Goal: Information Seeking & Learning: Learn about a topic

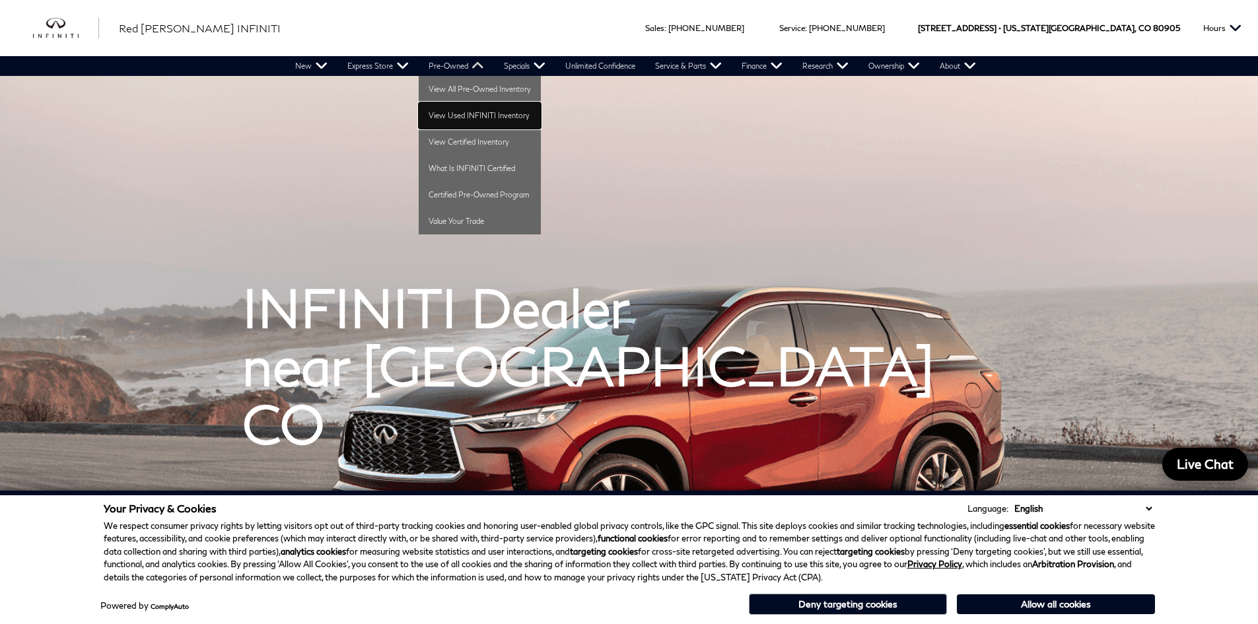
click at [441, 114] on link "View Used INFINITI Inventory" at bounding box center [480, 115] width 122 height 26
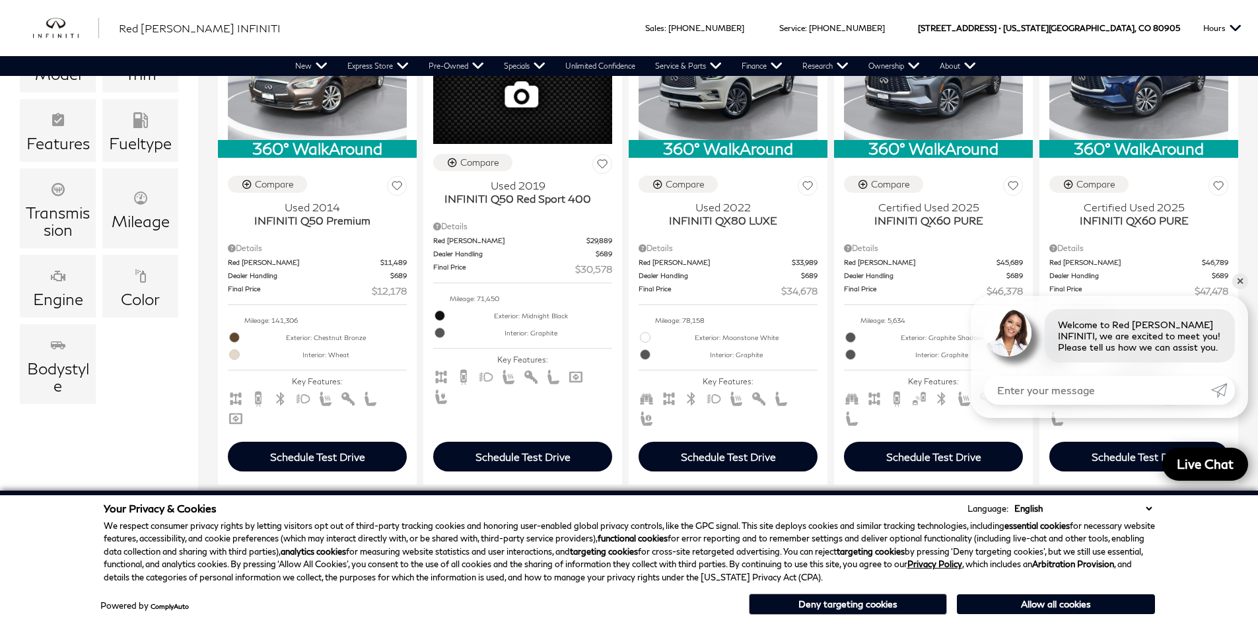
scroll to position [396, 0]
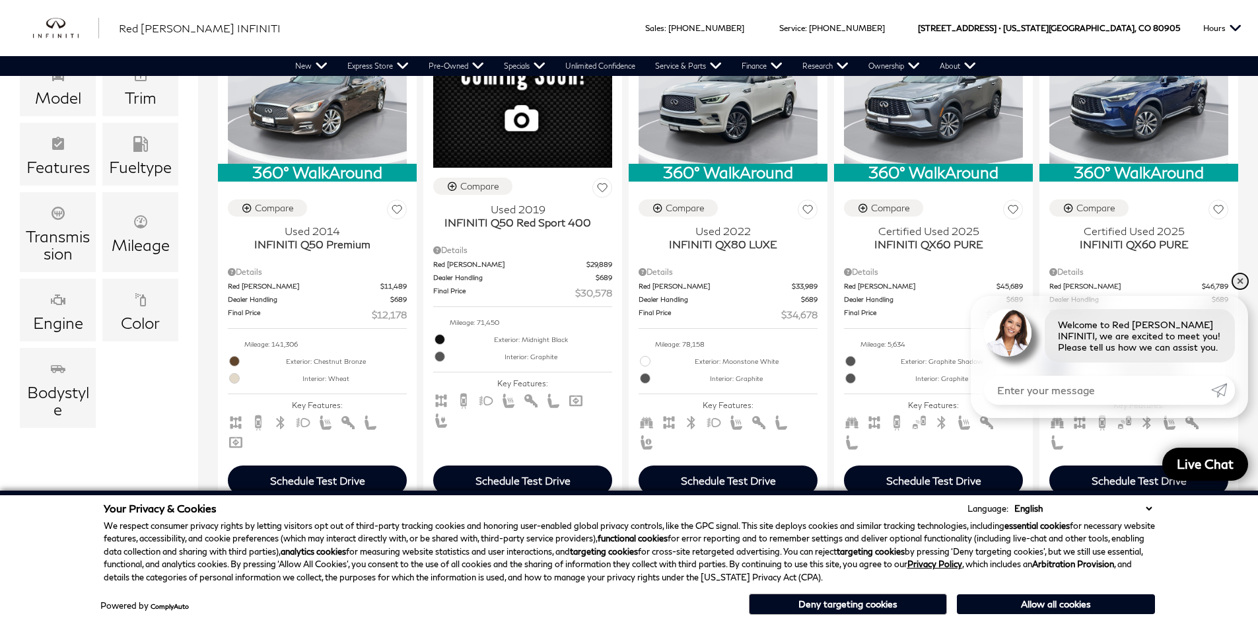
click at [1238, 282] on link "✕" at bounding box center [1240, 281] width 16 height 16
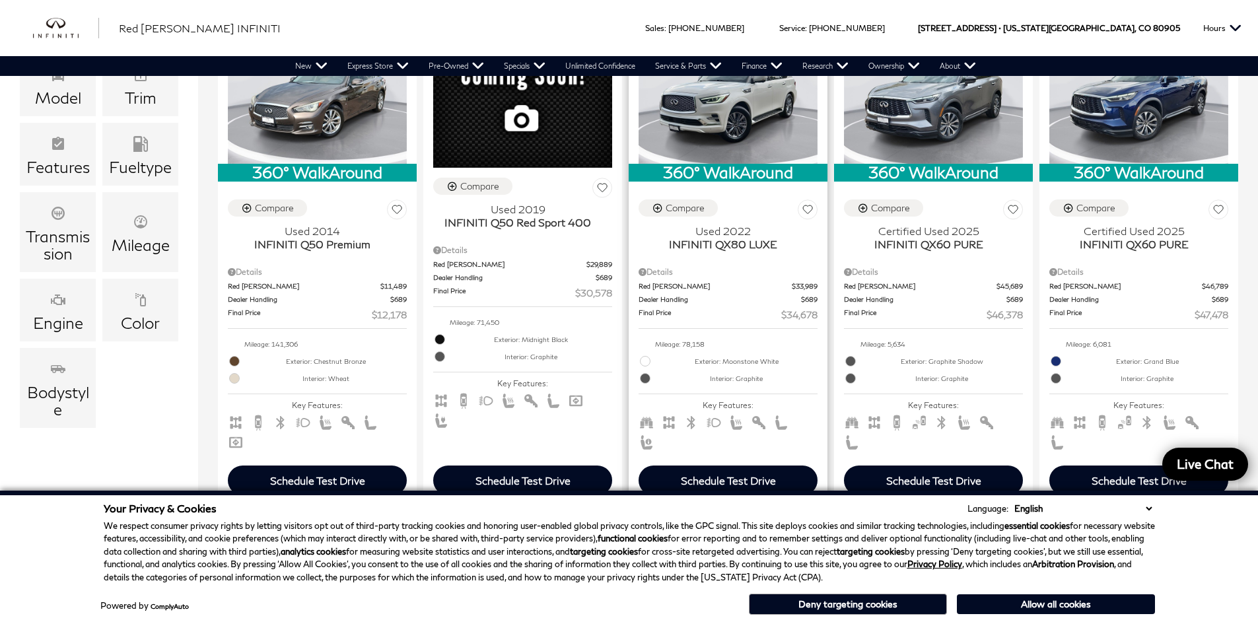
scroll to position [330, 0]
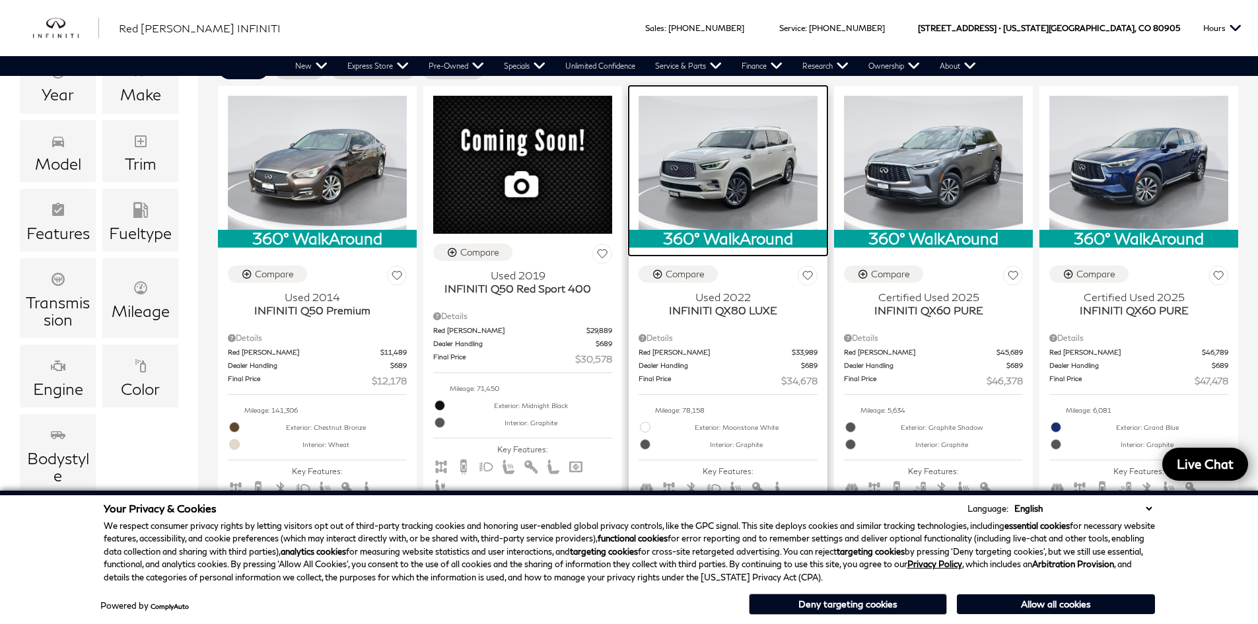
click at [710, 182] on img at bounding box center [727, 163] width 179 height 134
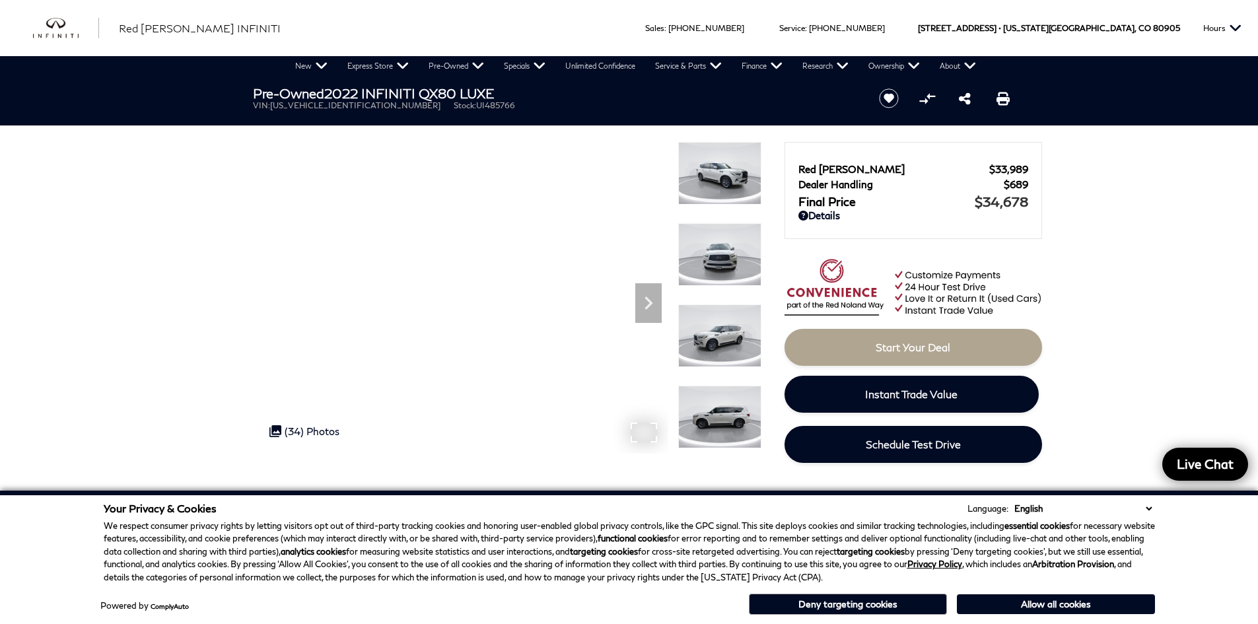
click at [719, 248] on img at bounding box center [719, 254] width 83 height 63
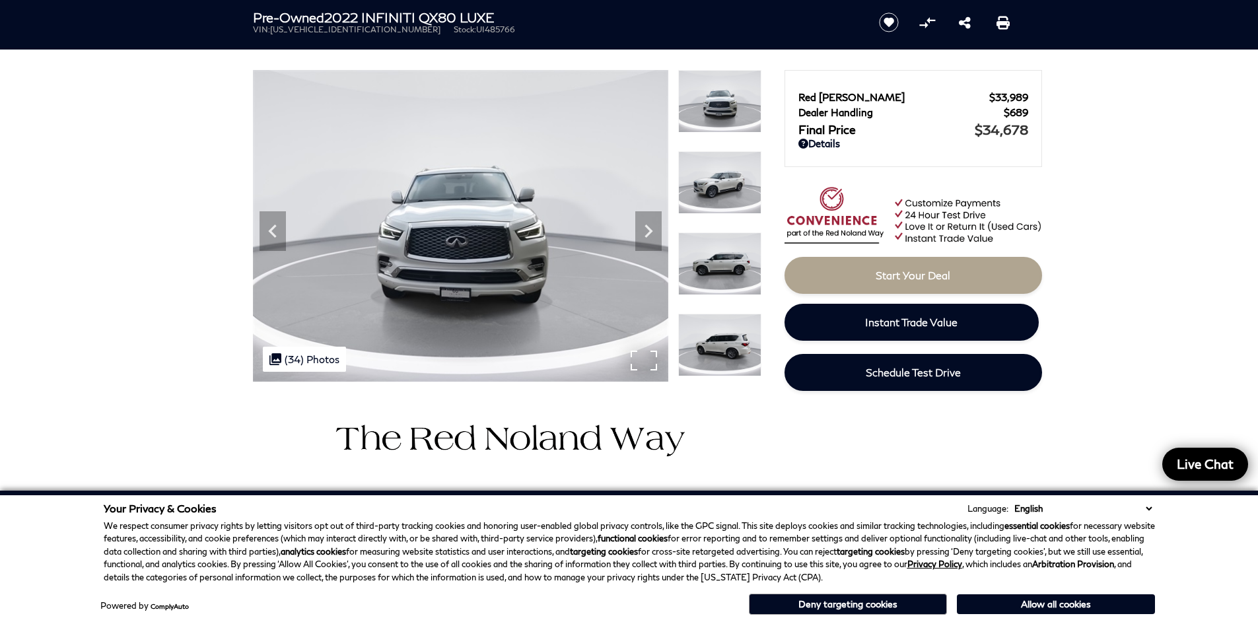
scroll to position [66, 0]
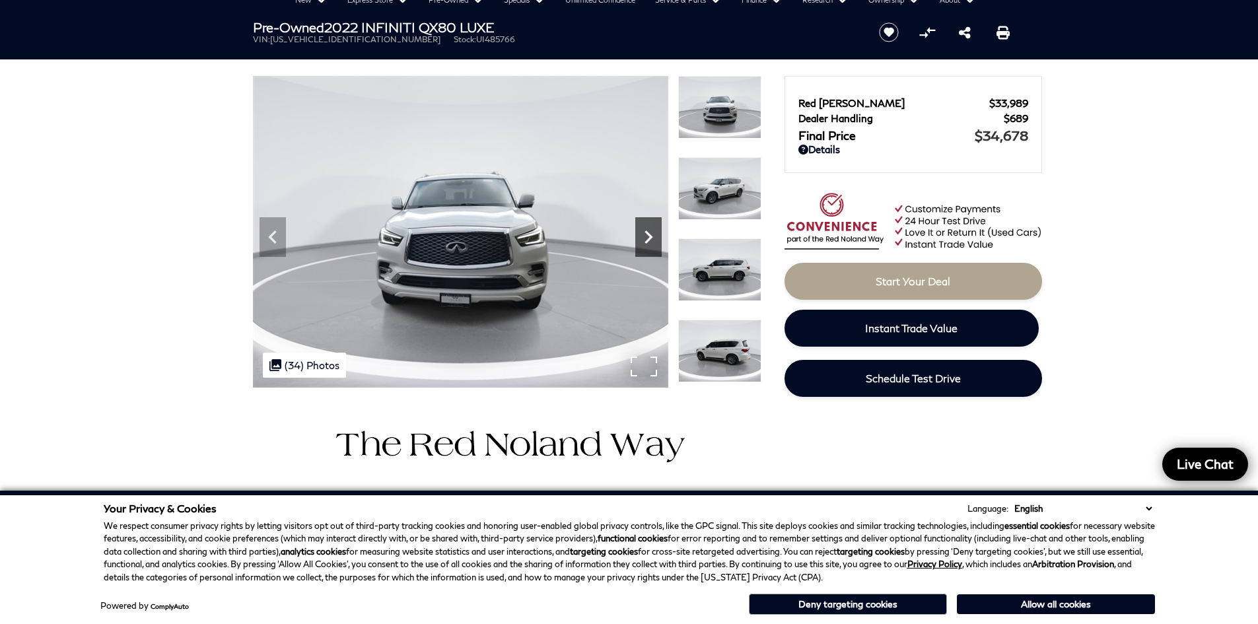
click at [652, 230] on icon "Next" at bounding box center [648, 237] width 26 height 26
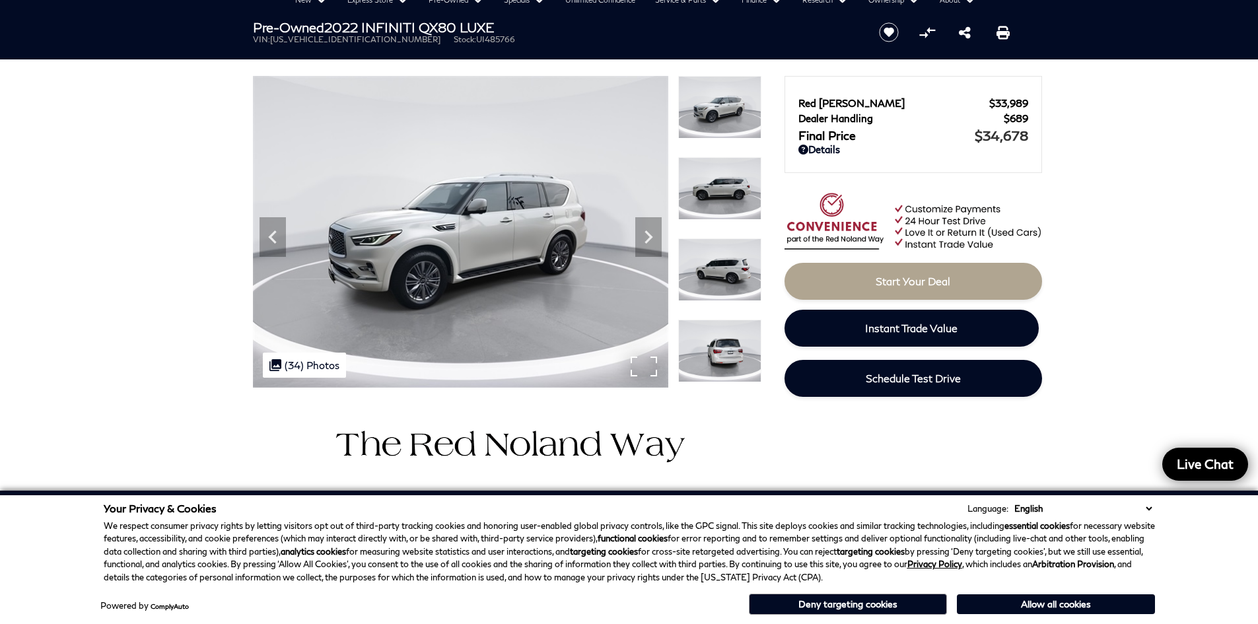
click at [312, 363] on div ".cls-1, .cls-3 { fill: #c50033; } .cls-1 { clip-rule: evenodd; } .cls-2 { clip-…" at bounding box center [304, 365] width 83 height 25
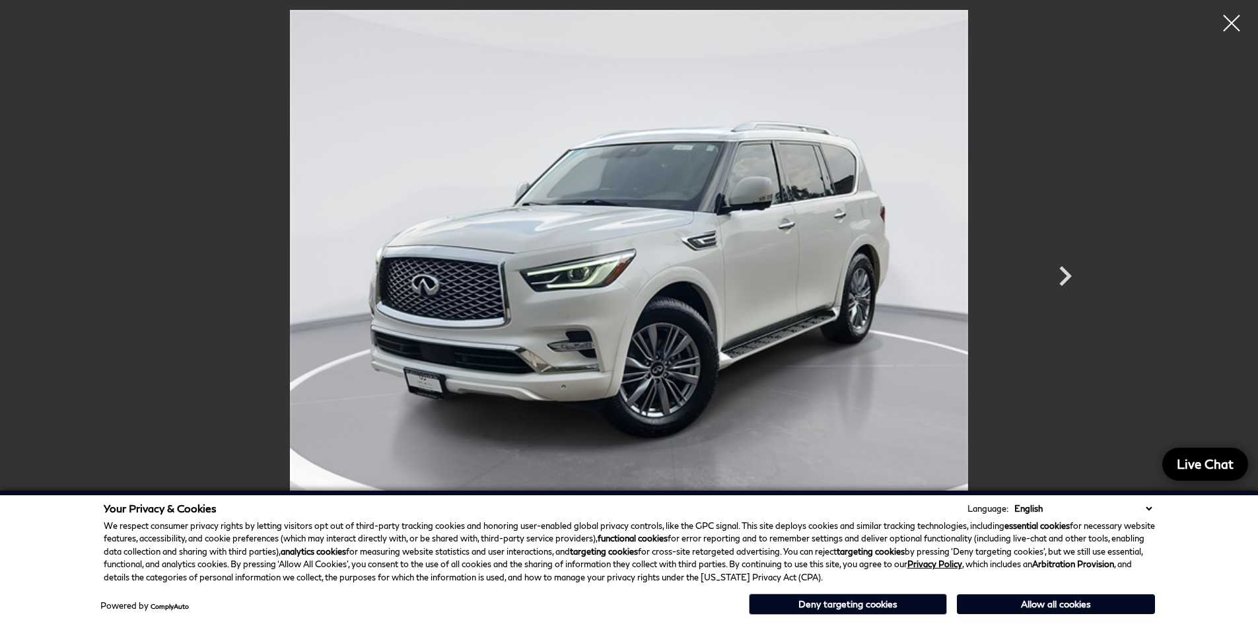
scroll to position [132, 0]
click at [1074, 274] on icon "Next" at bounding box center [1065, 276] width 40 height 40
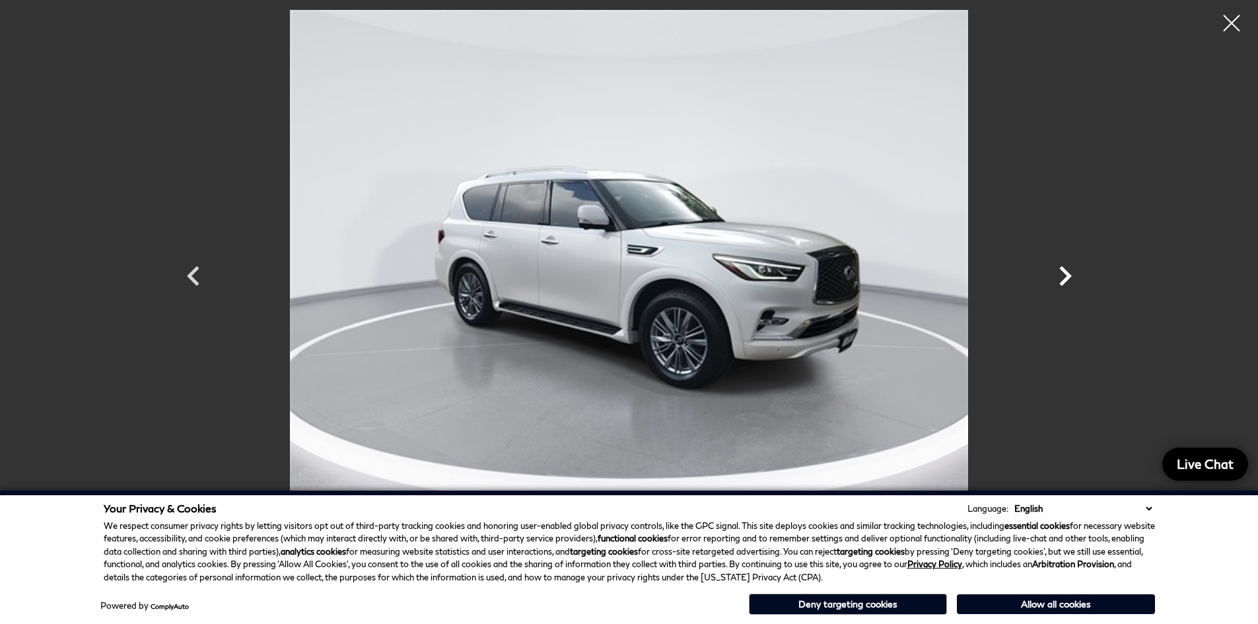
click at [1072, 274] on icon "Next" at bounding box center [1065, 276] width 40 height 40
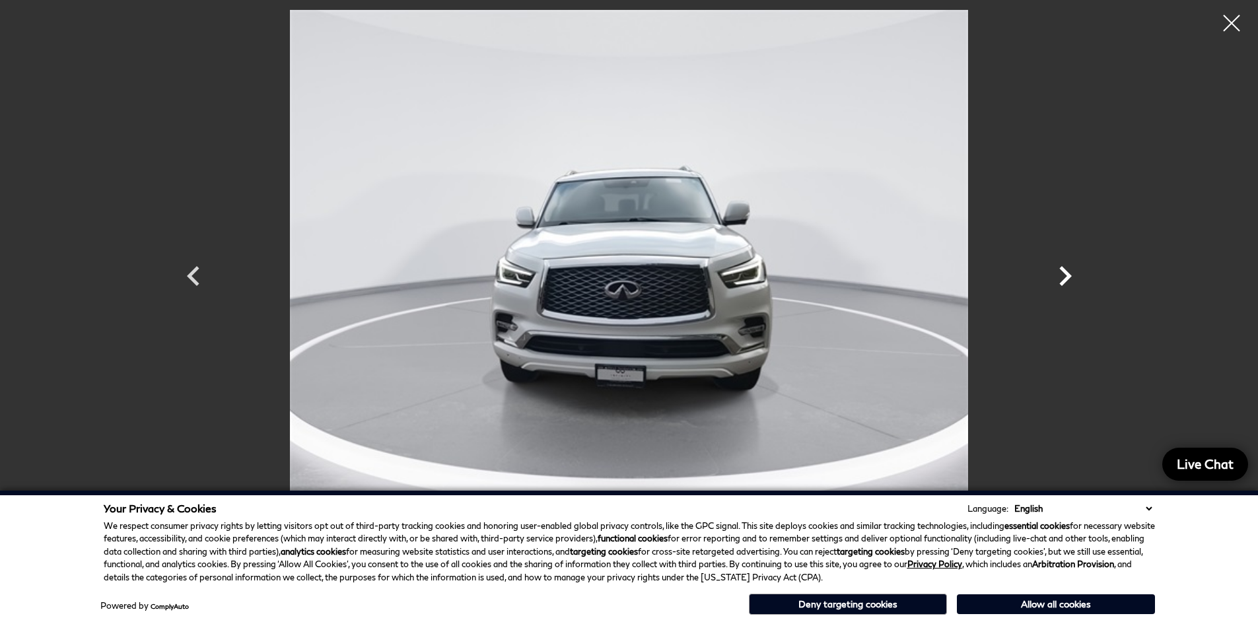
click at [1062, 272] on icon "Next" at bounding box center [1065, 276] width 40 height 40
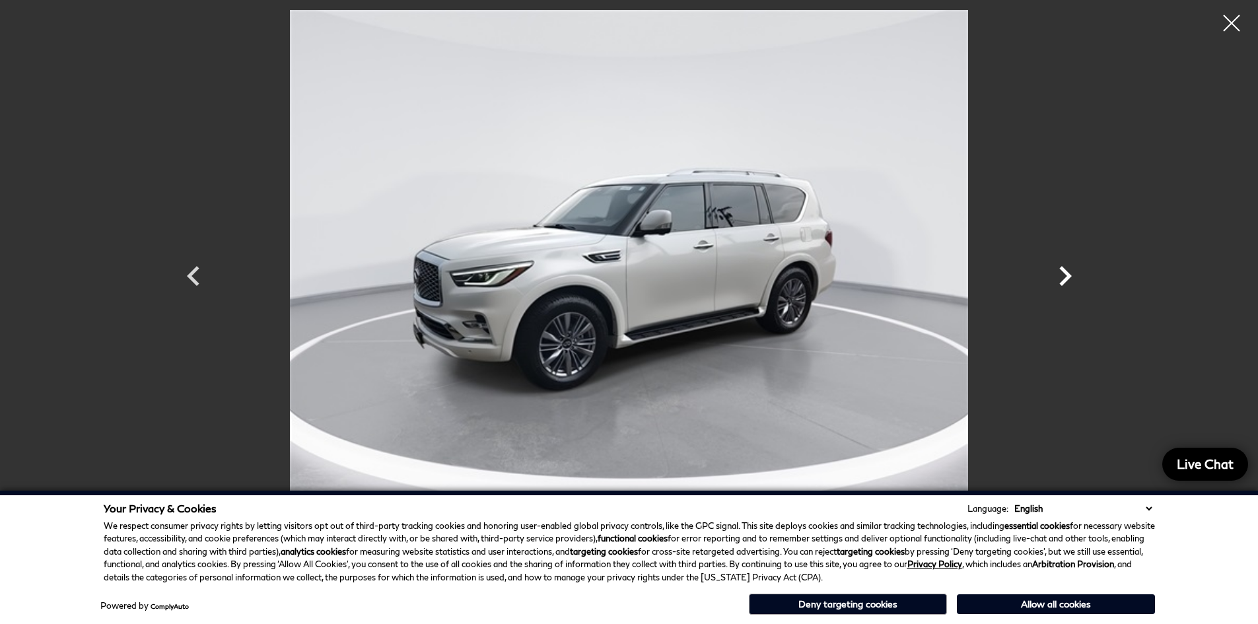
click at [1062, 271] on icon "Next" at bounding box center [1065, 276] width 13 height 20
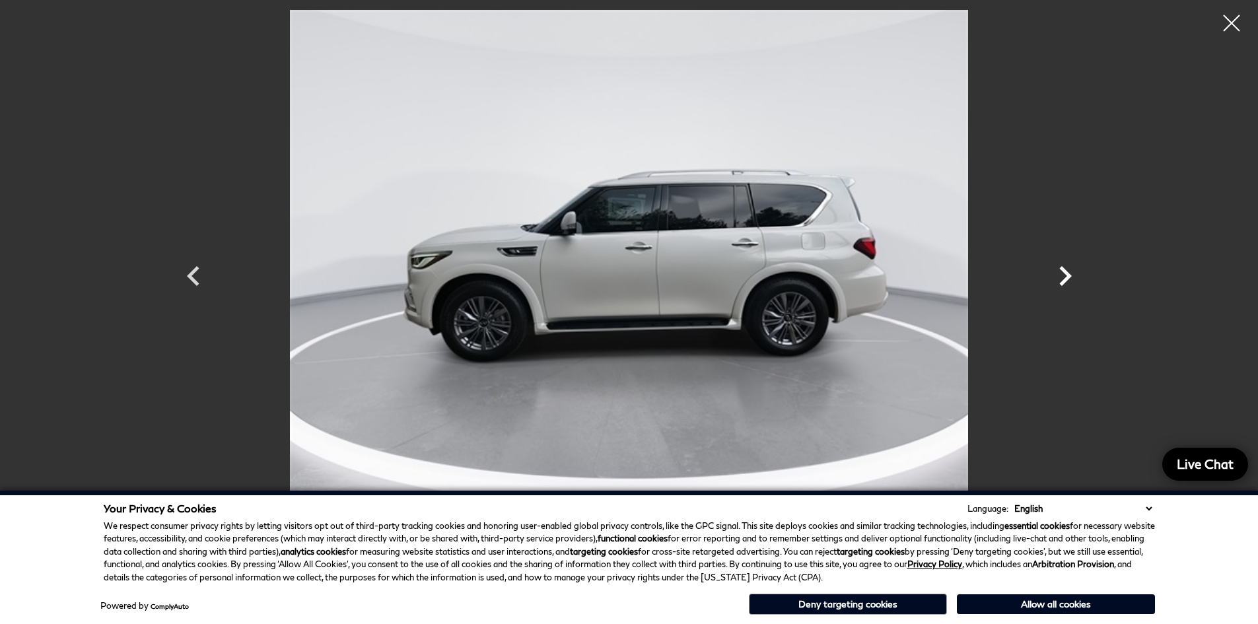
click at [1064, 268] on icon "Next" at bounding box center [1065, 276] width 40 height 40
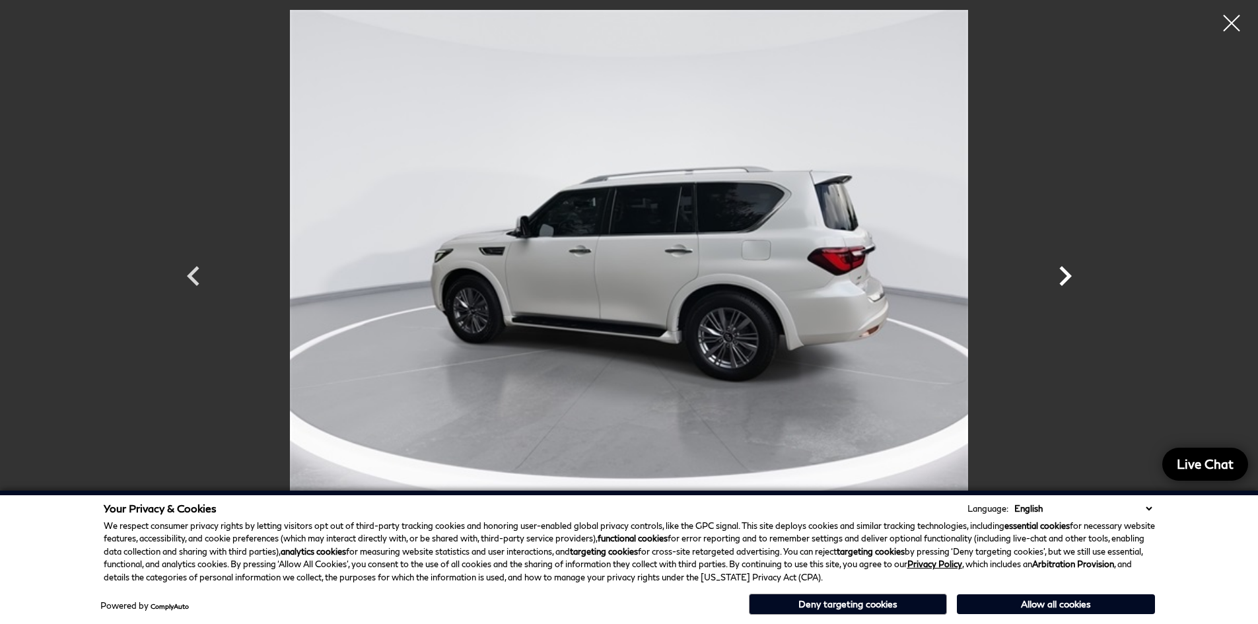
click at [1064, 268] on icon "Next" at bounding box center [1065, 276] width 40 height 40
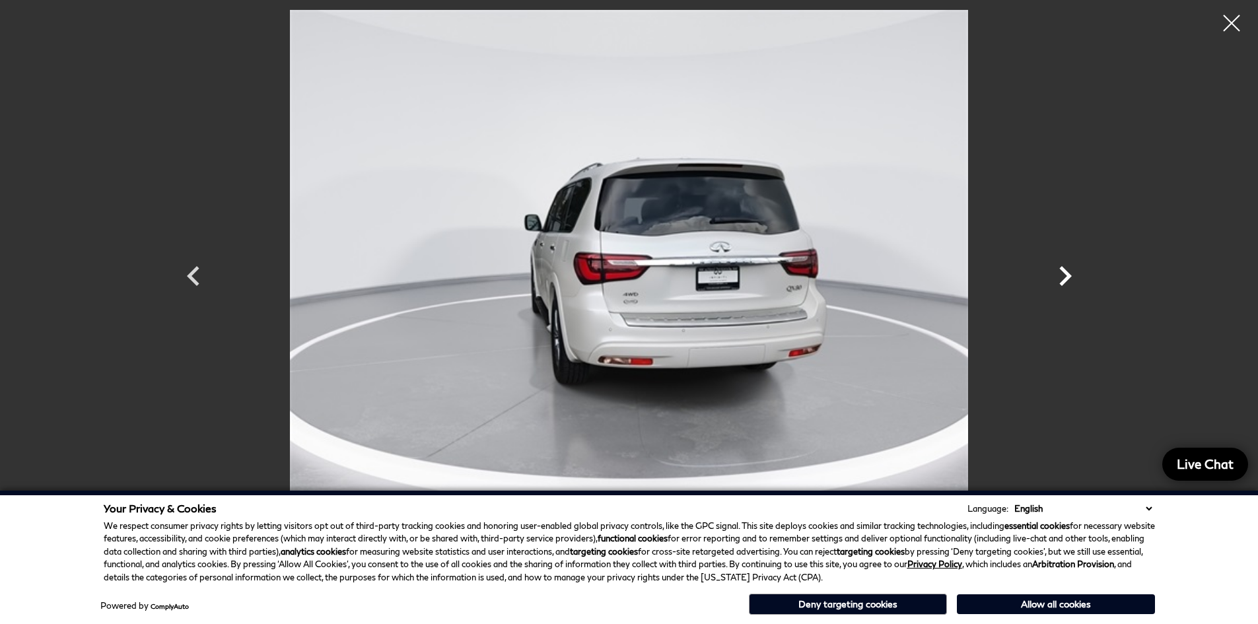
click at [1064, 268] on icon "Next" at bounding box center [1065, 276] width 40 height 40
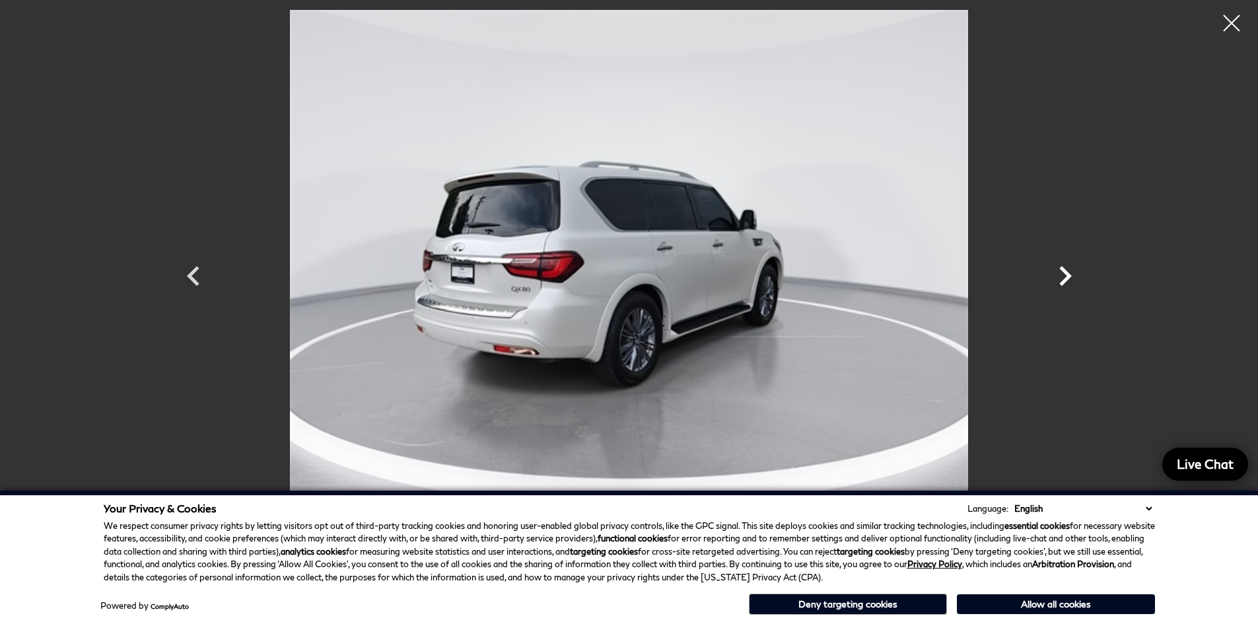
click at [1064, 268] on icon "Next" at bounding box center [1065, 276] width 40 height 40
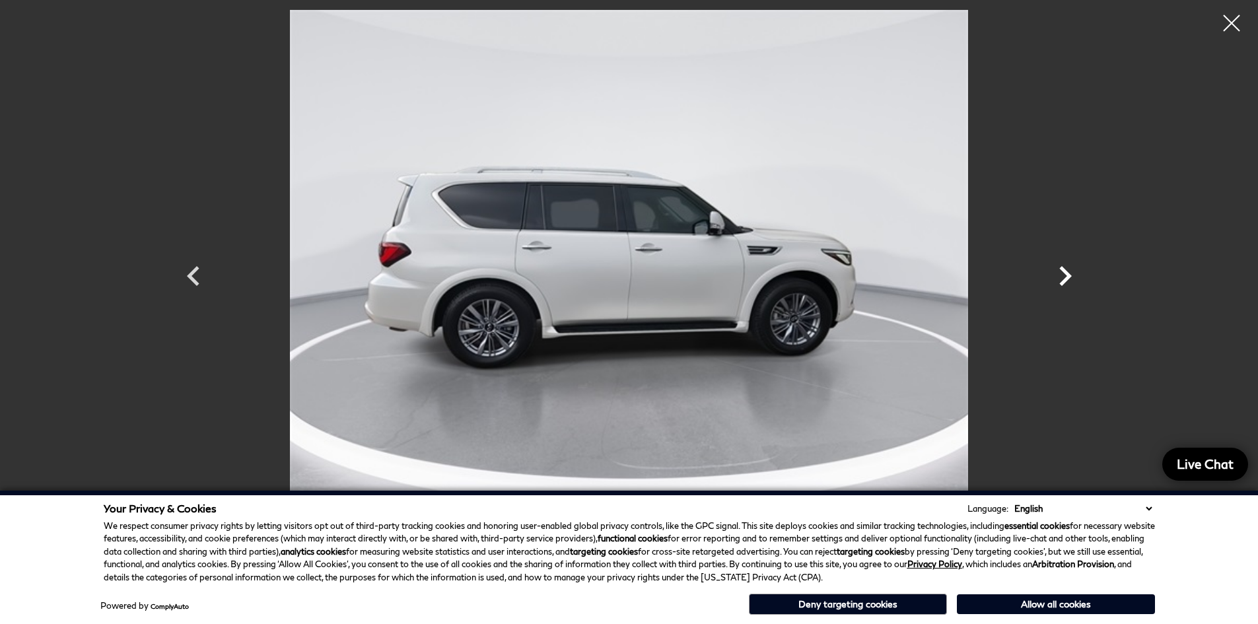
click at [1064, 268] on icon "Next" at bounding box center [1065, 276] width 40 height 40
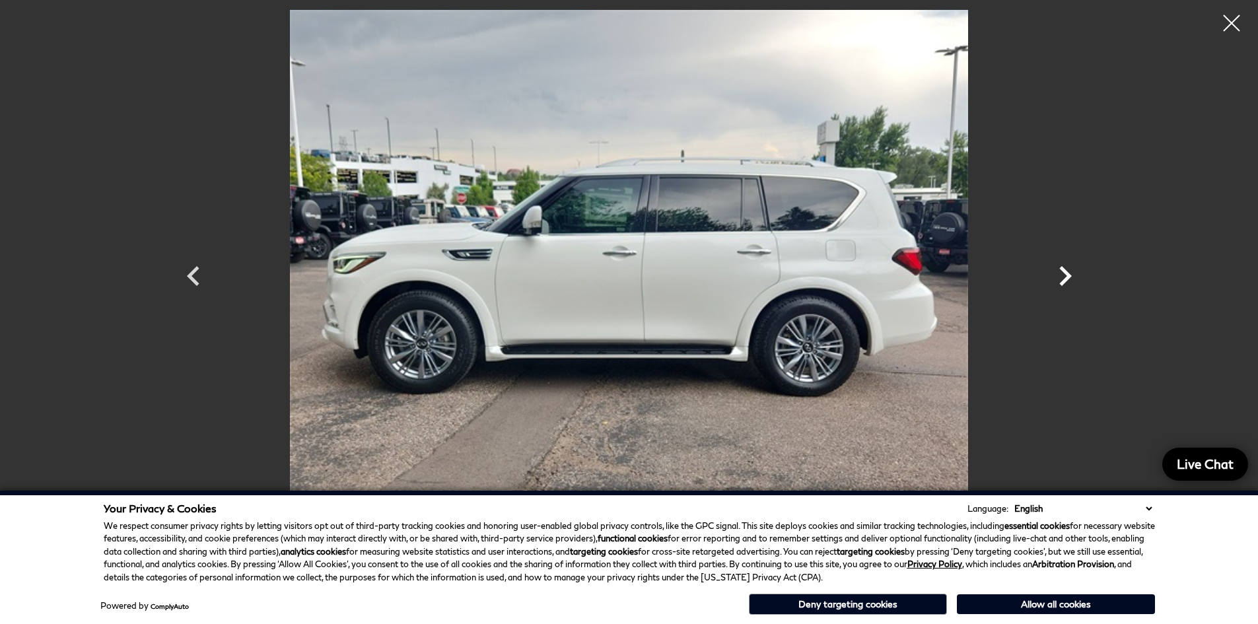
click at [1064, 268] on icon "Next" at bounding box center [1065, 276] width 40 height 40
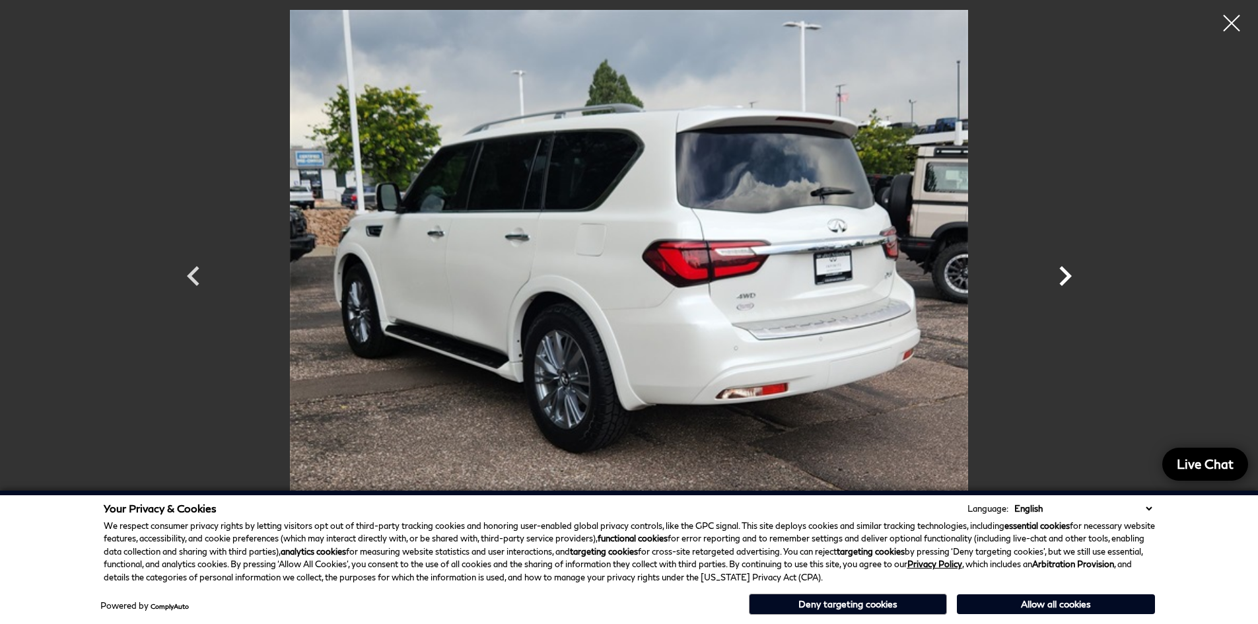
click at [1064, 268] on icon "Next" at bounding box center [1065, 276] width 40 height 40
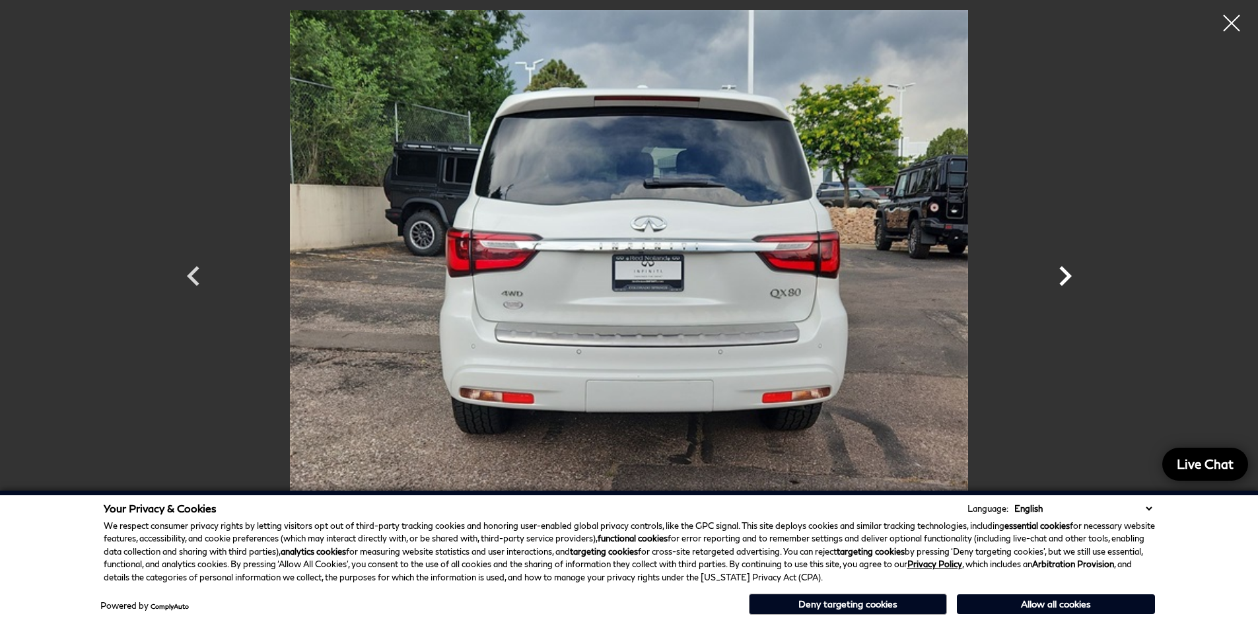
click at [1064, 268] on icon "Next" at bounding box center [1065, 276] width 40 height 40
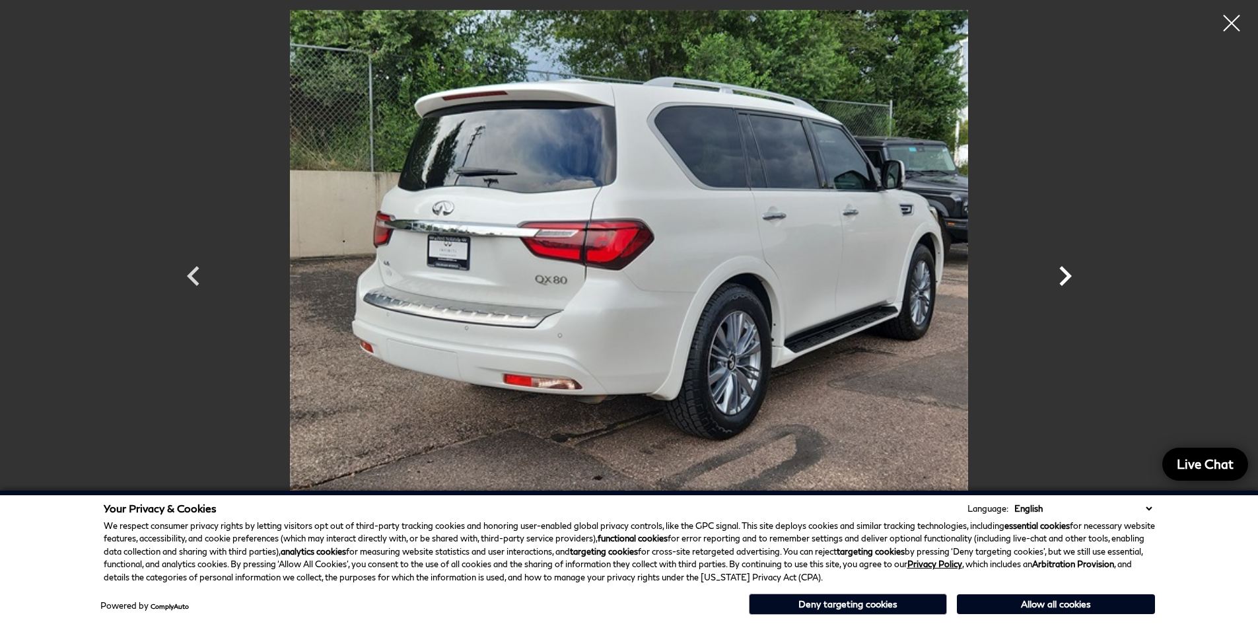
click at [1064, 268] on icon "Next" at bounding box center [1065, 276] width 40 height 40
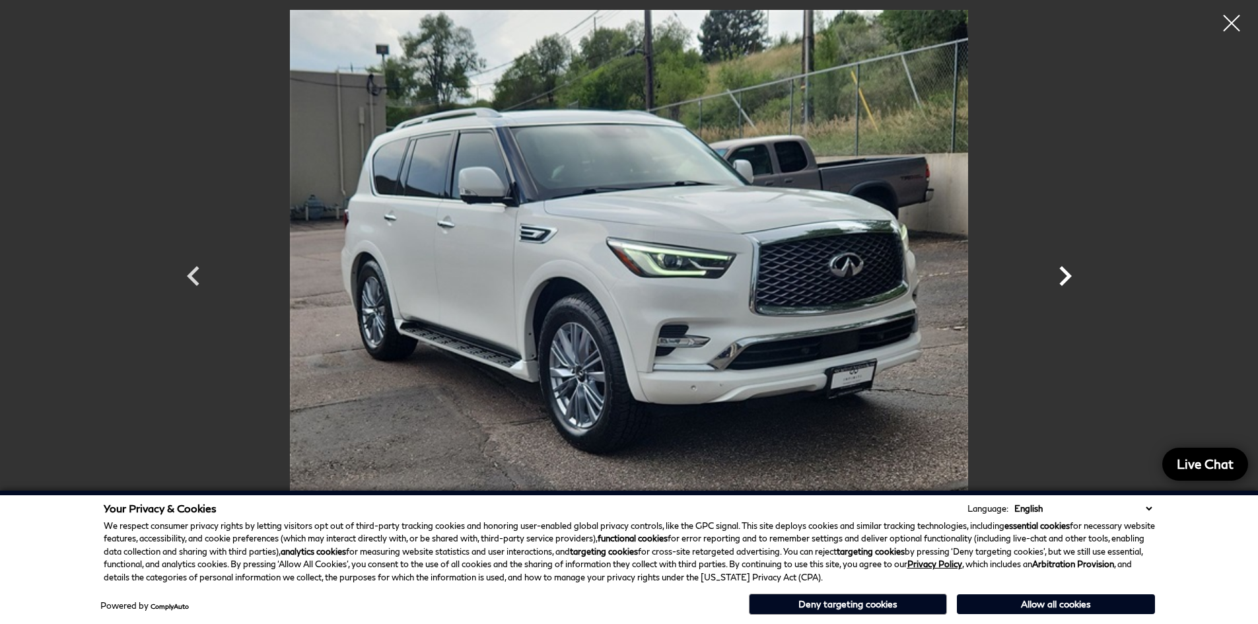
click at [1064, 268] on icon "Next" at bounding box center [1065, 276] width 40 height 40
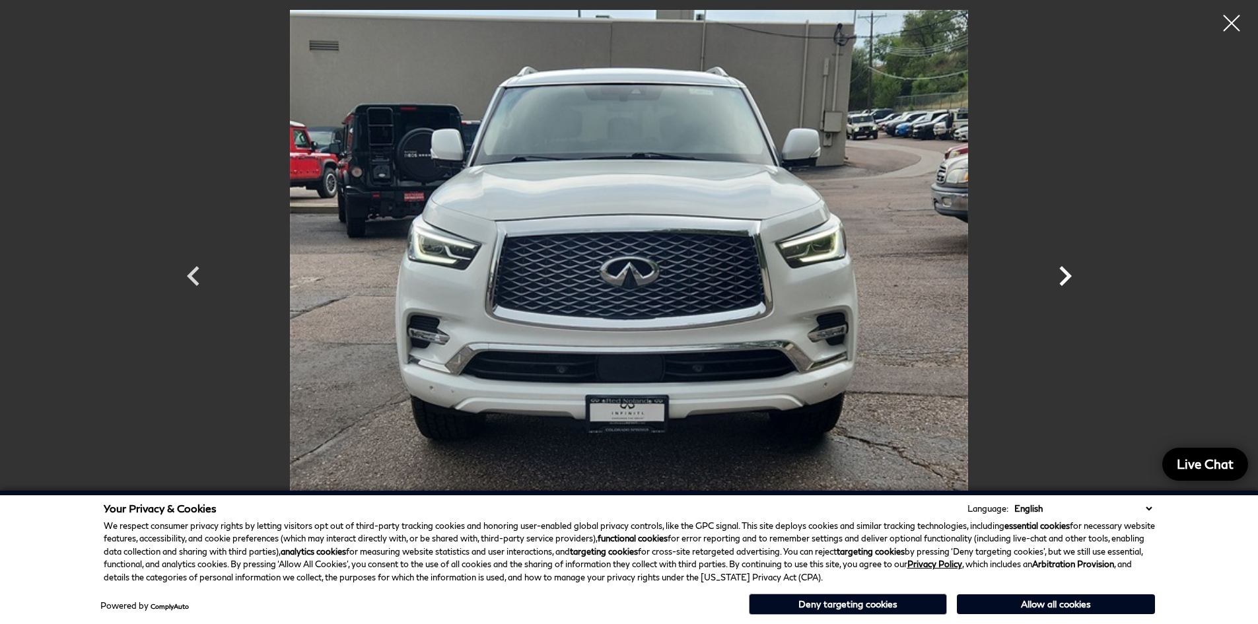
click at [1064, 268] on icon "Next" at bounding box center [1065, 276] width 40 height 40
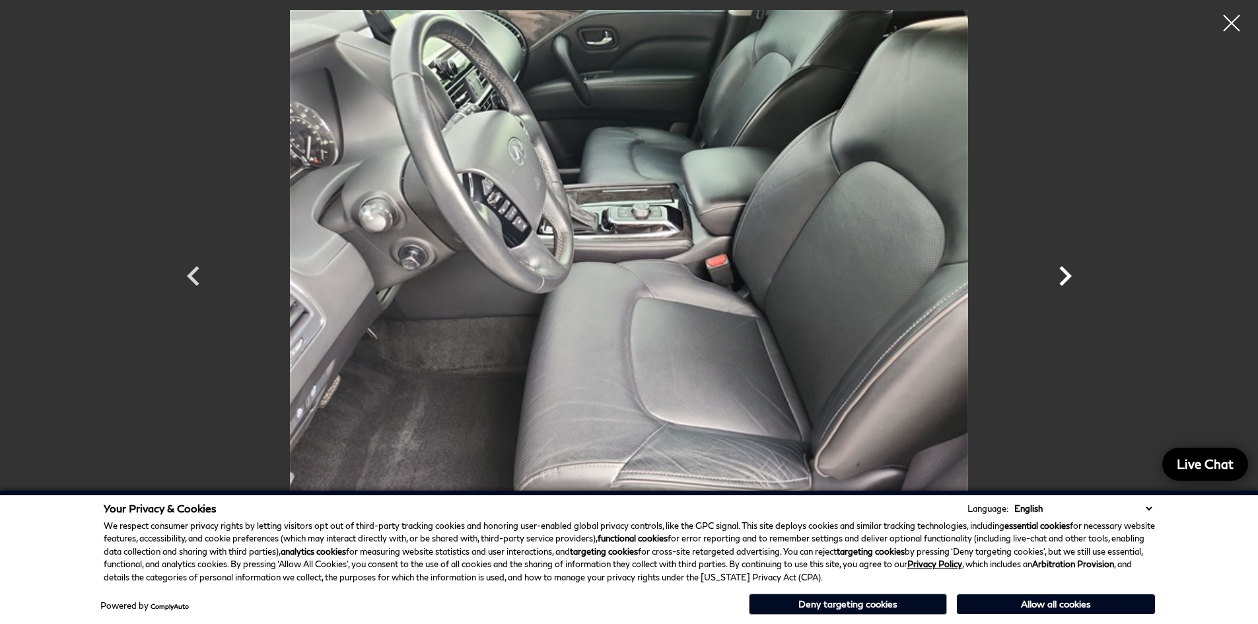
click at [1064, 268] on icon "Next" at bounding box center [1065, 276] width 40 height 40
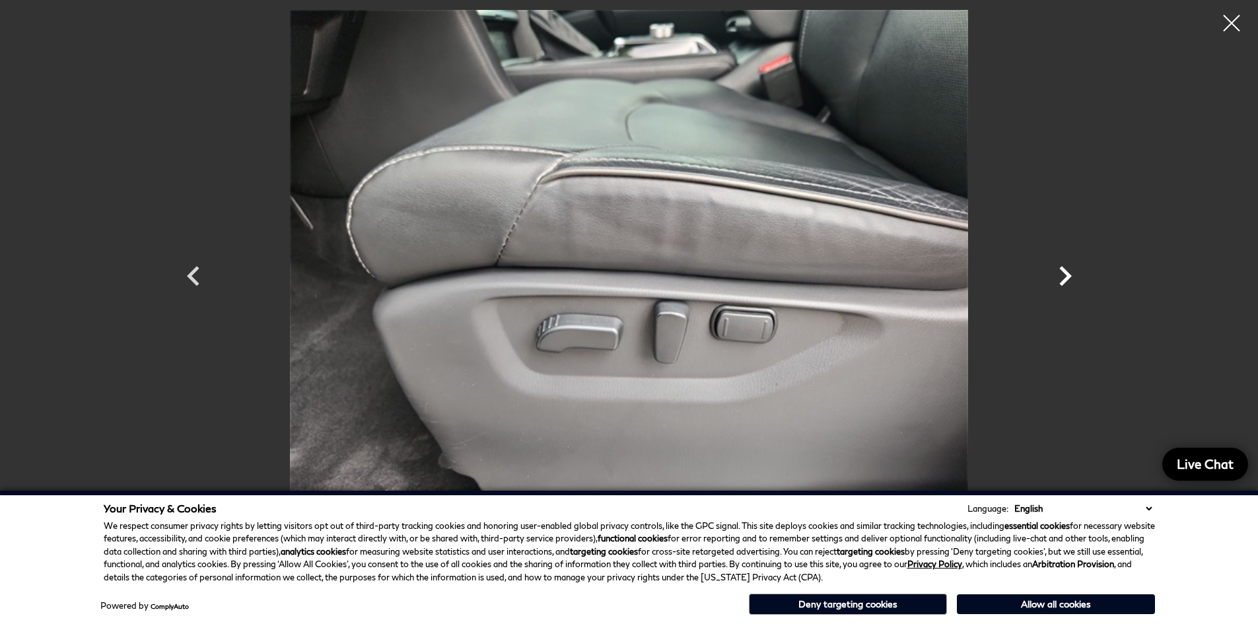
click at [1064, 268] on icon "Next" at bounding box center [1065, 276] width 40 height 40
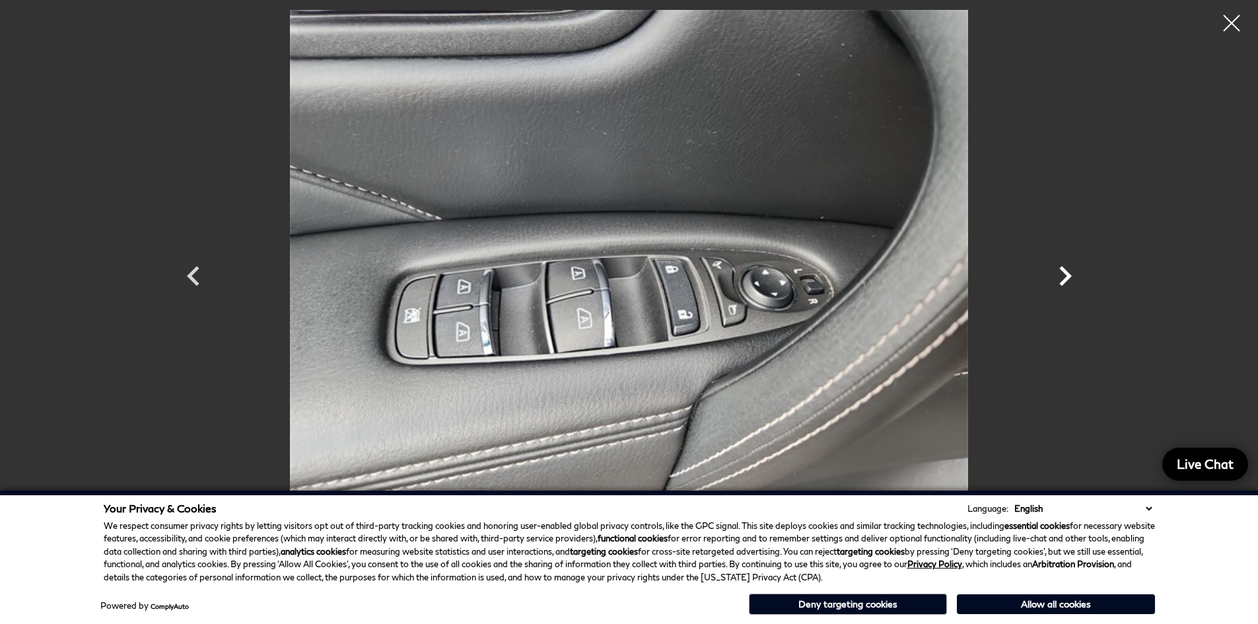
click at [1064, 268] on icon "Next" at bounding box center [1065, 276] width 40 height 40
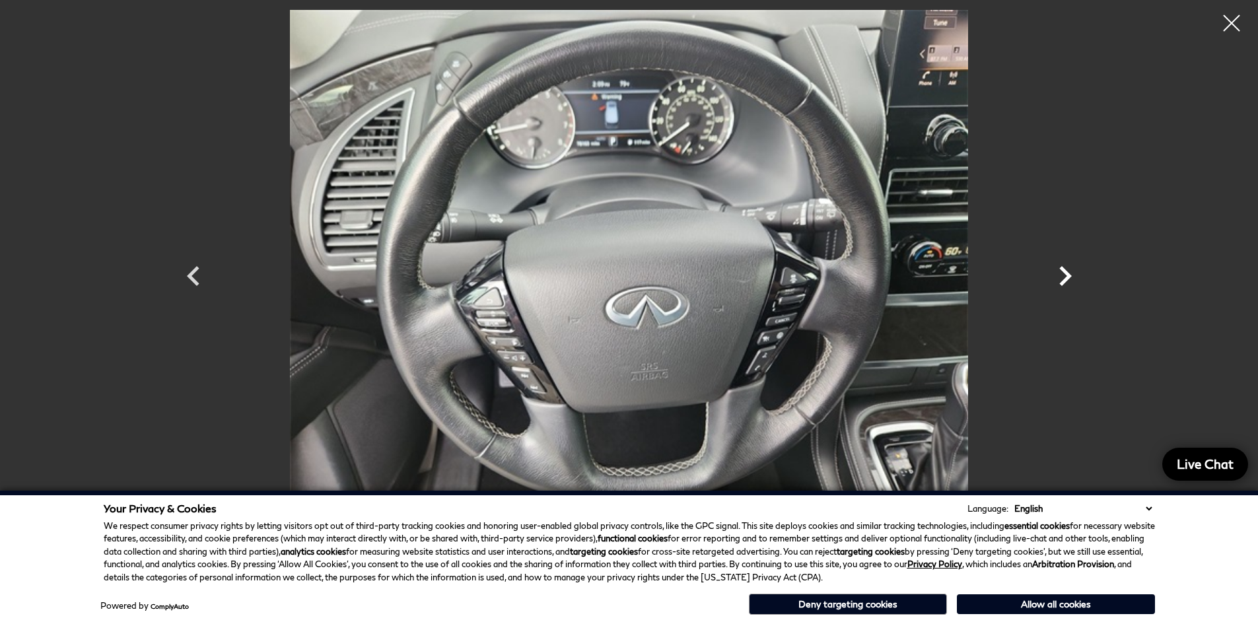
click at [1064, 268] on icon "Next" at bounding box center [1065, 276] width 40 height 40
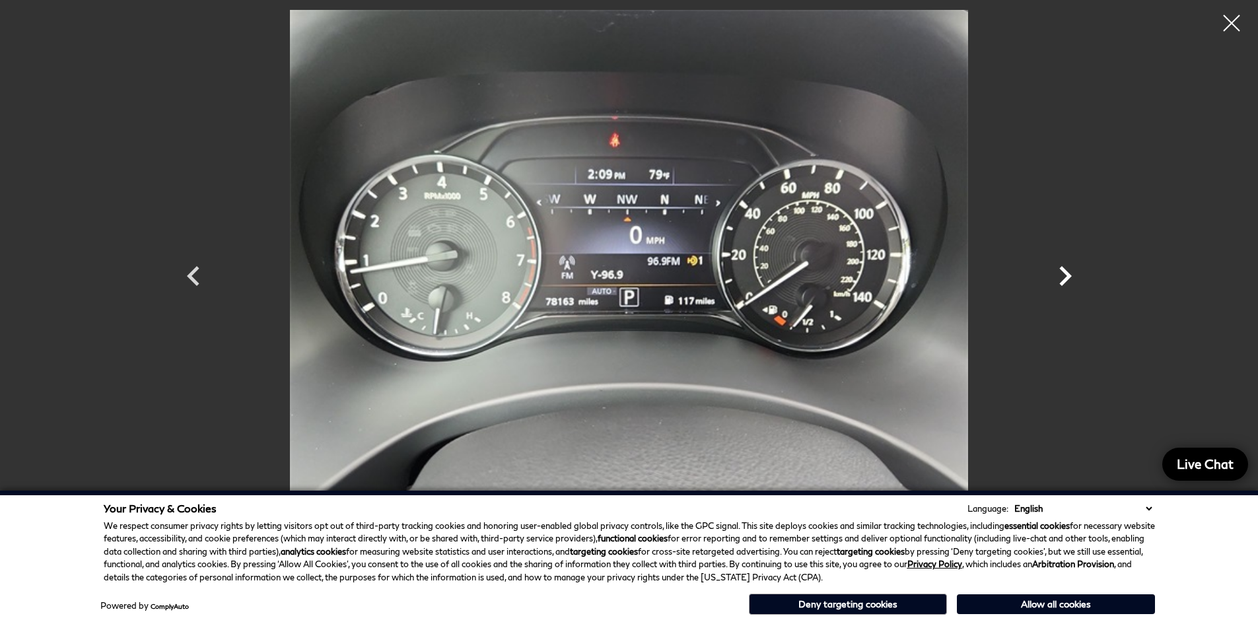
click at [1064, 268] on icon "Next" at bounding box center [1065, 276] width 40 height 40
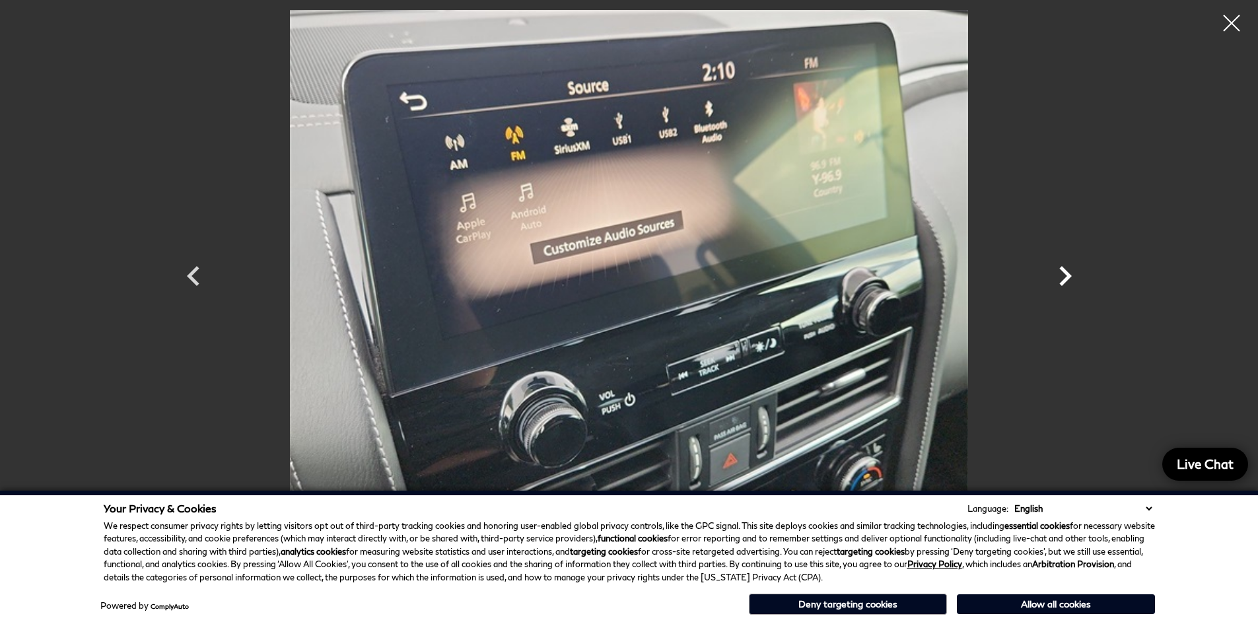
click at [1064, 268] on icon "Next" at bounding box center [1065, 276] width 40 height 40
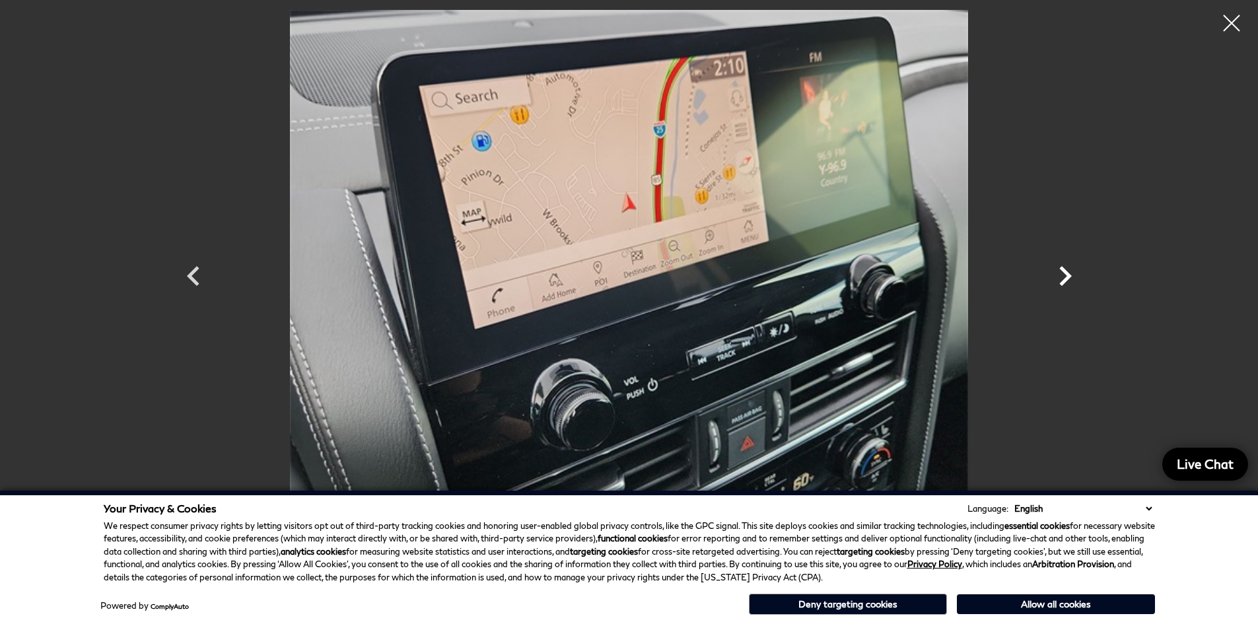
click at [1064, 268] on icon "Next" at bounding box center [1065, 276] width 40 height 40
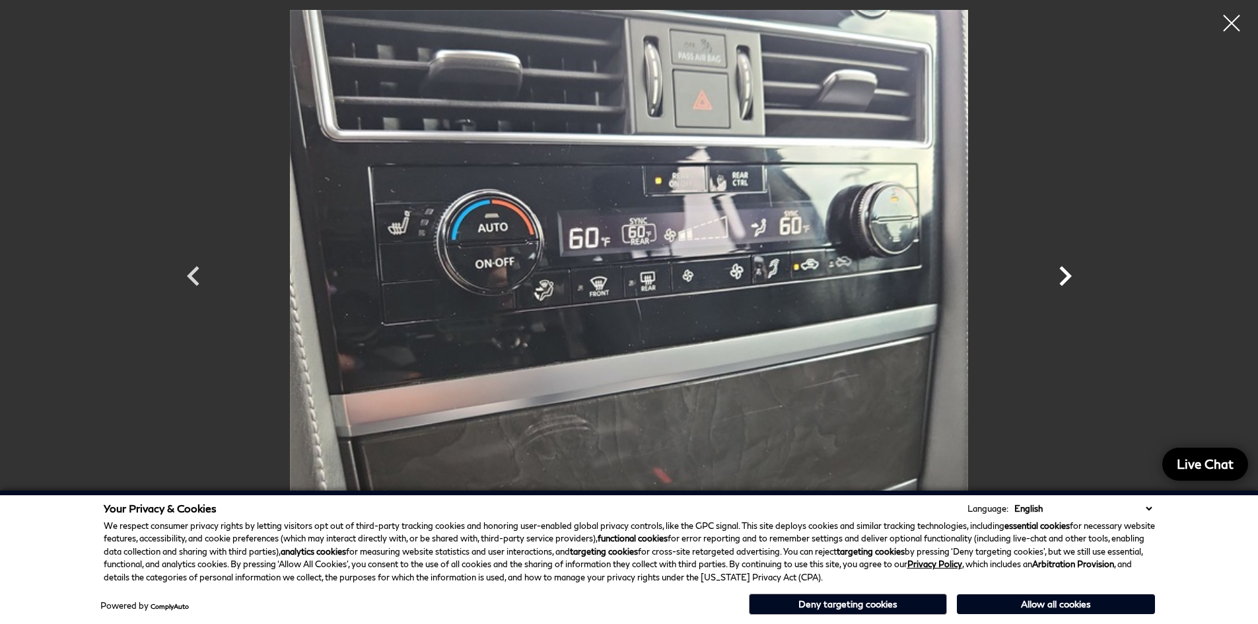
click at [1064, 268] on icon "Next" at bounding box center [1065, 276] width 40 height 40
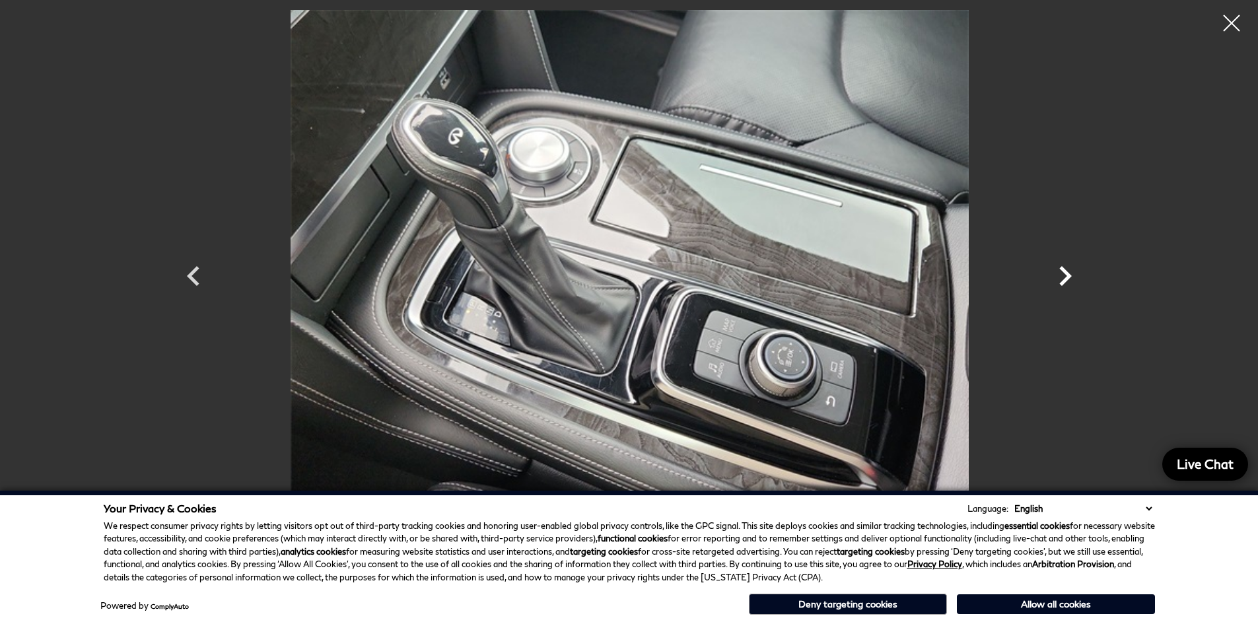
click at [1068, 271] on icon "Next" at bounding box center [1065, 276] width 40 height 40
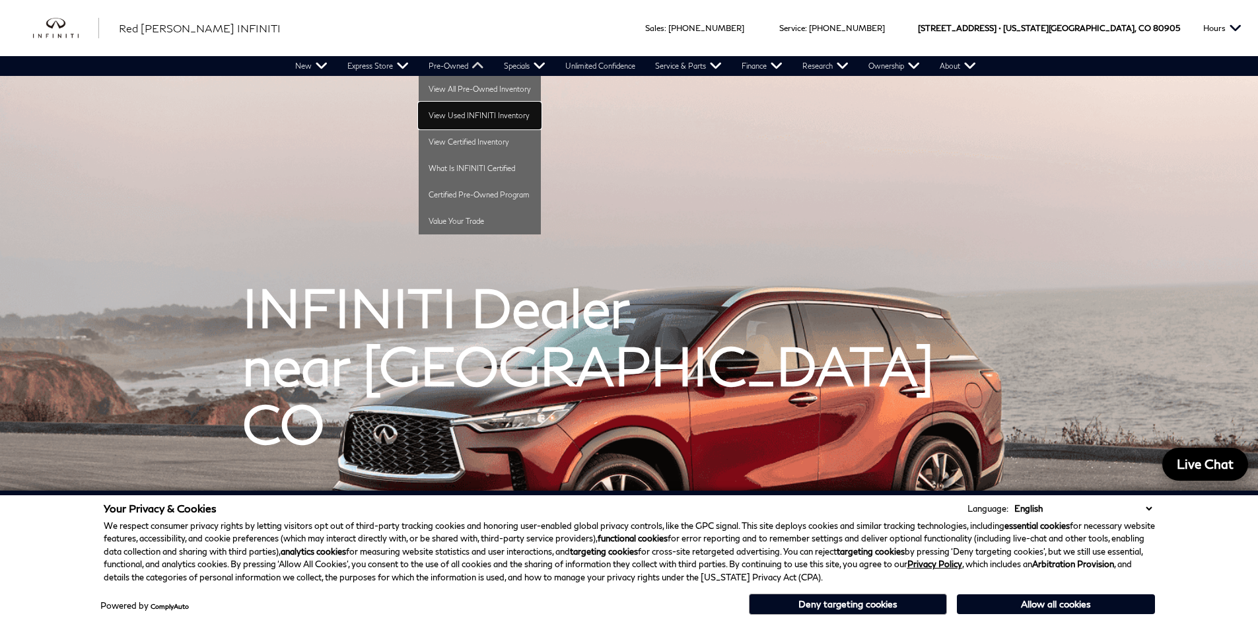
click at [469, 116] on link "View Used INFINITI Inventory" at bounding box center [480, 115] width 122 height 26
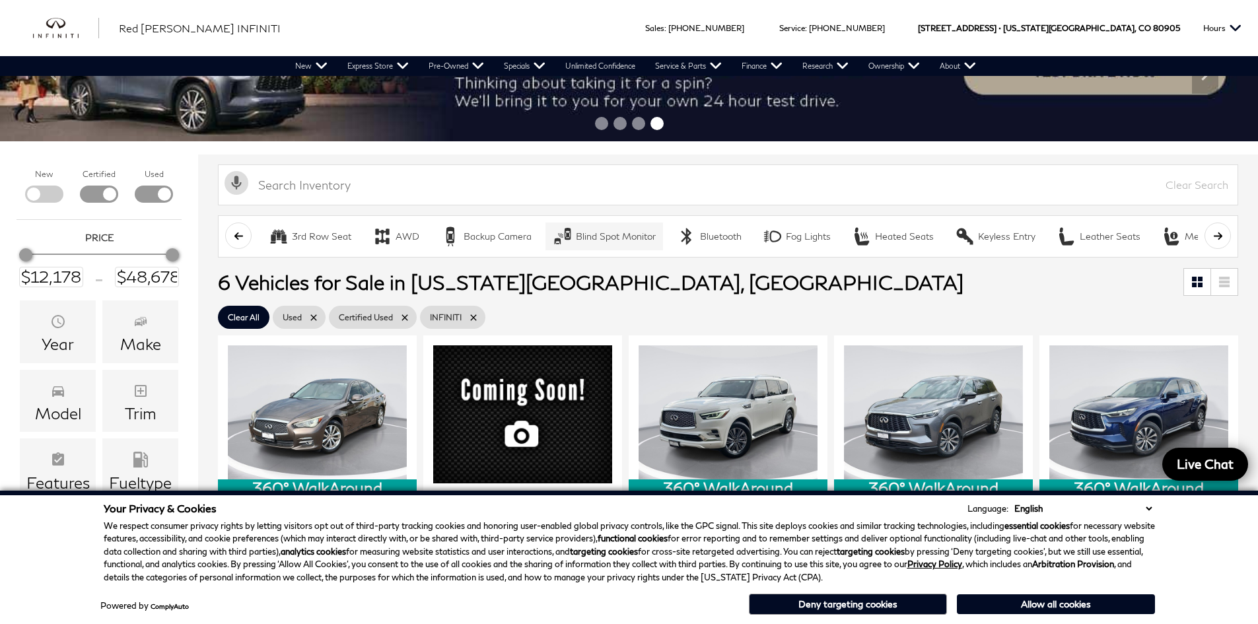
scroll to position [66, 0]
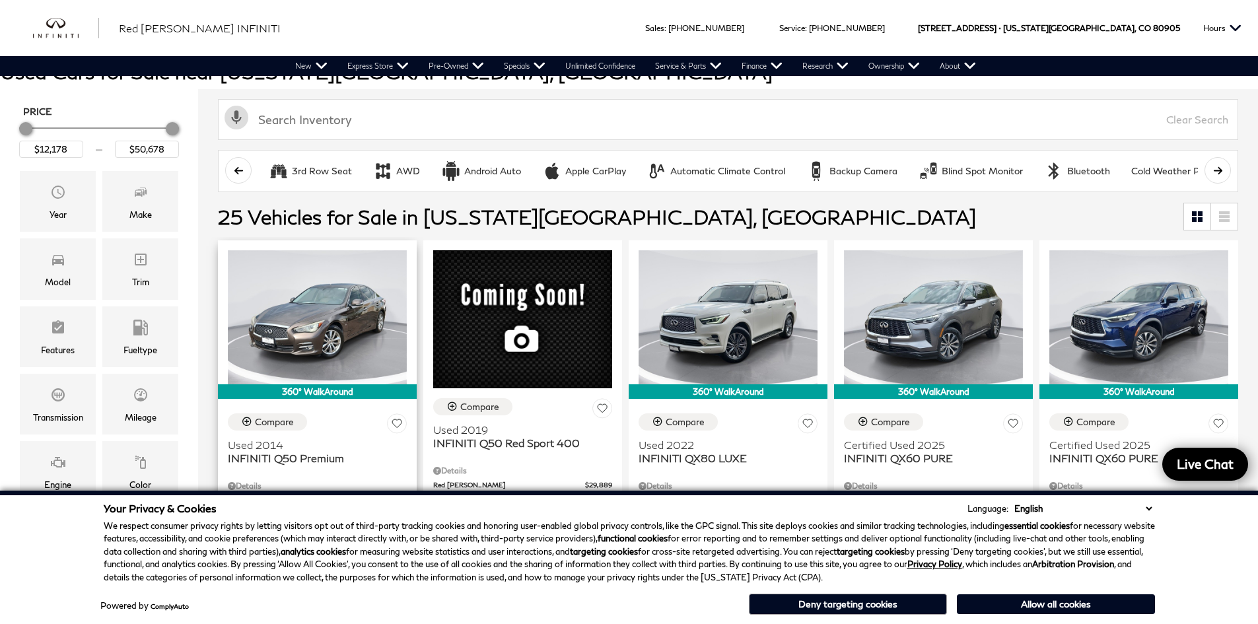
scroll to position [198, 0]
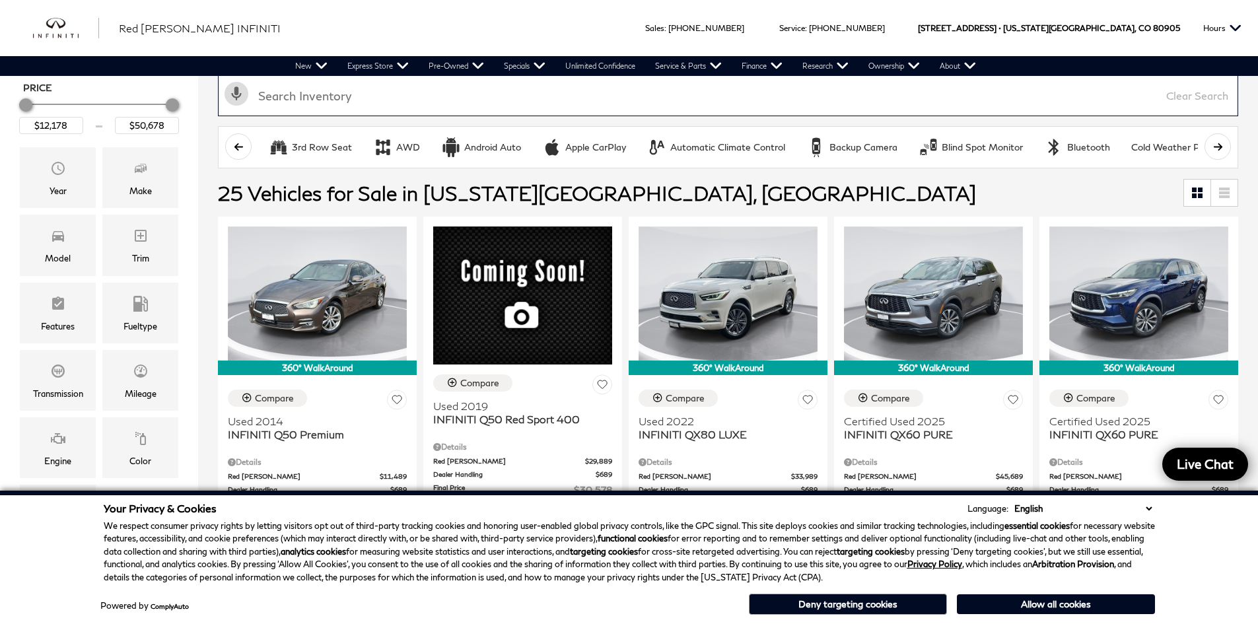
click at [356, 102] on input "text" at bounding box center [728, 95] width 1020 height 41
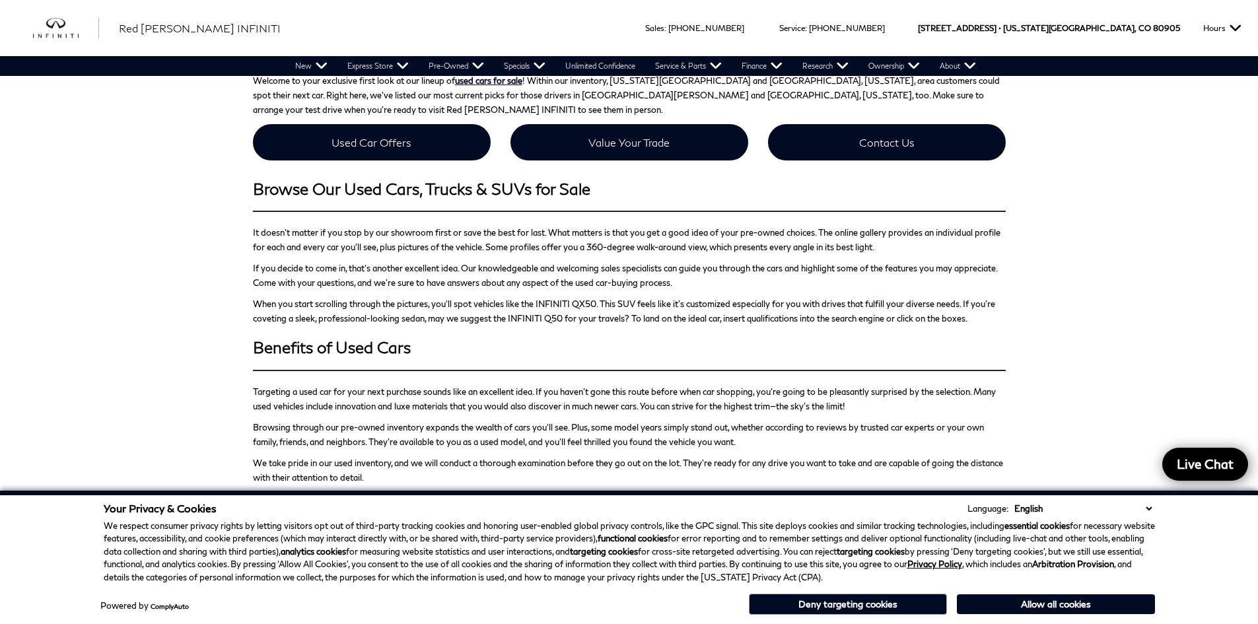
scroll to position [1980, 0]
